Goal: Check status: Check status

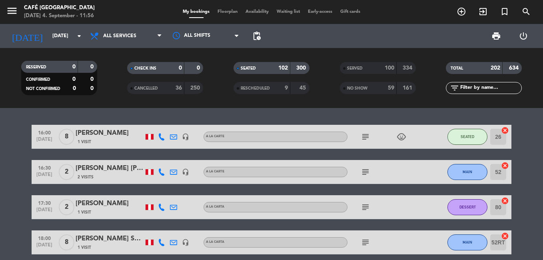
click at [381, 66] on div "100" at bounding box center [386, 68] width 16 height 9
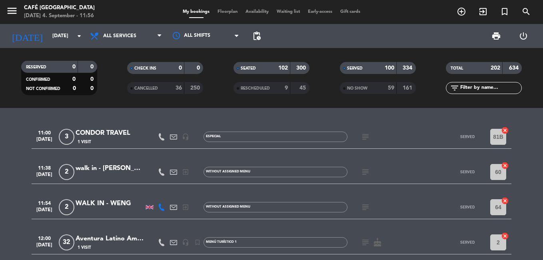
click at [497, 90] on input "text" at bounding box center [490, 88] width 62 height 9
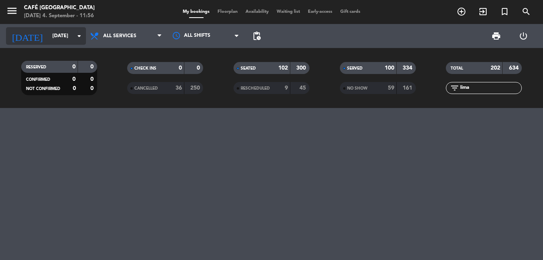
type input "lima"
click at [66, 37] on input "[DATE]" at bounding box center [82, 36] width 68 height 14
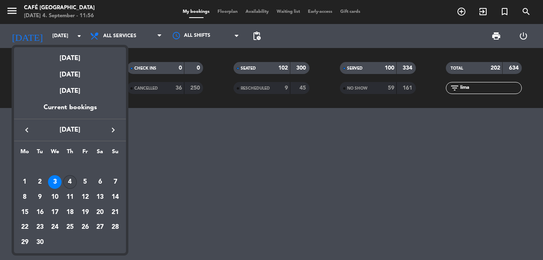
click at [72, 182] on div "4" at bounding box center [70, 182] width 14 height 14
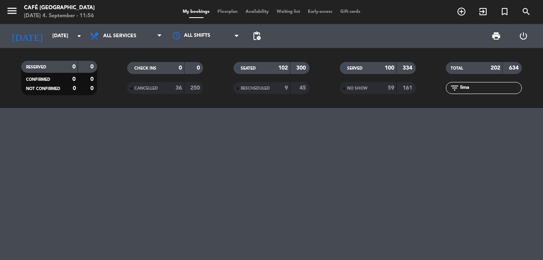
type input "[DATE]"
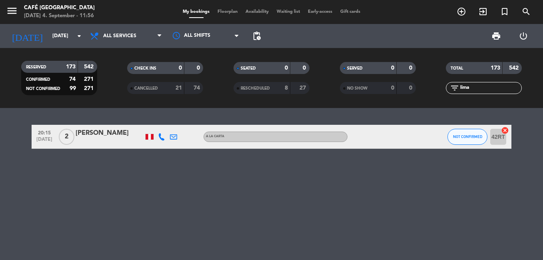
click at [477, 86] on input "lima" at bounding box center [490, 88] width 62 height 9
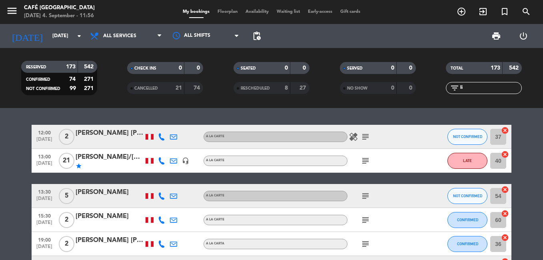
type input "l"
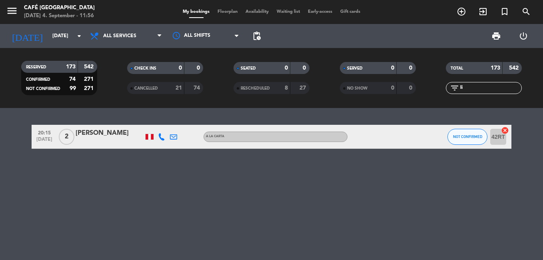
type input "l"
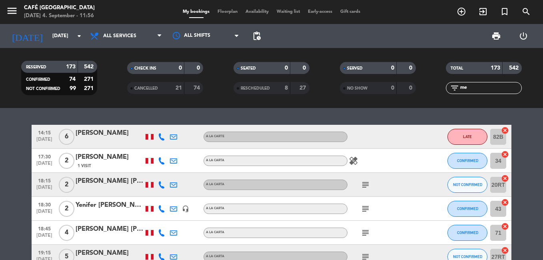
type input "m"
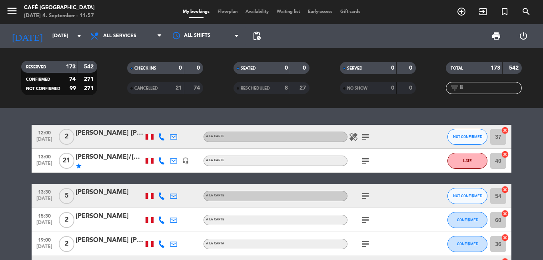
type input "l"
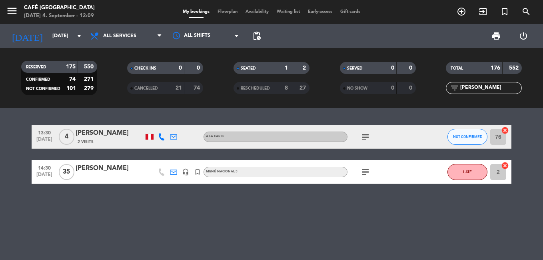
type input "[PERSON_NAME]"
click at [366, 175] on icon "subject" at bounding box center [365, 172] width 10 height 10
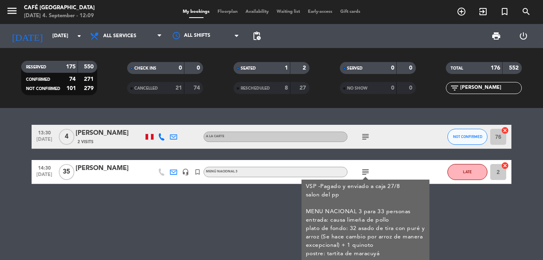
scroll to position [40, 0]
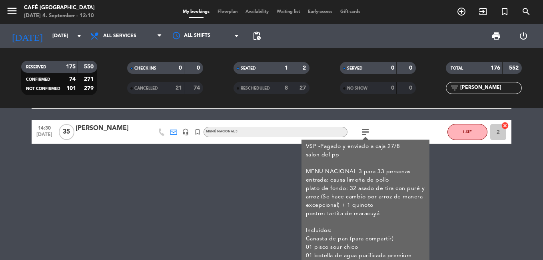
click at [183, 221] on div "13:30 [DATE] 4 [PERSON_NAME] 2 Visits A la Carte subject NOT CONFIRMED 76 cance…" at bounding box center [271, 184] width 543 height 152
